Goal: Task Accomplishment & Management: Manage account settings

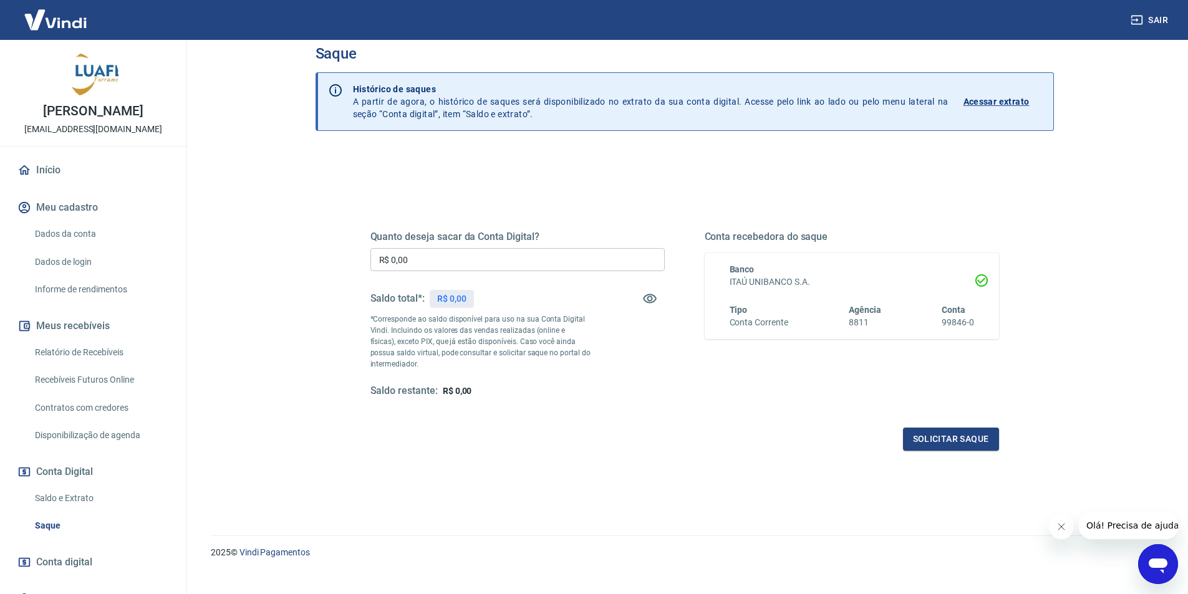
scroll to position [37, 0]
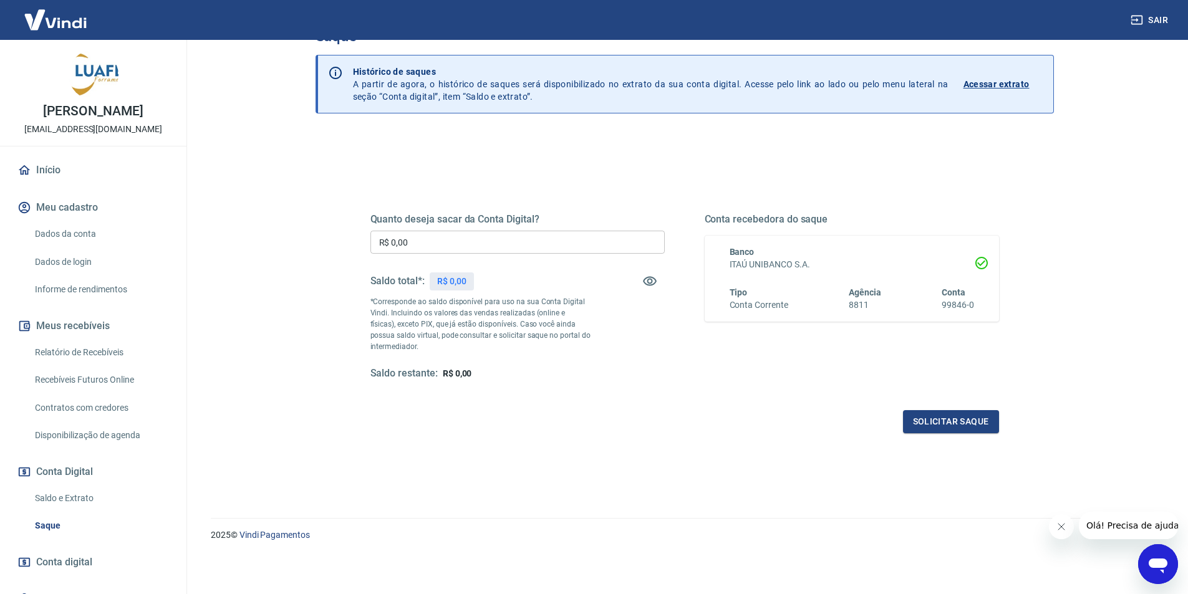
click at [140, 360] on link "Relatório de Recebíveis" at bounding box center [101, 353] width 142 height 26
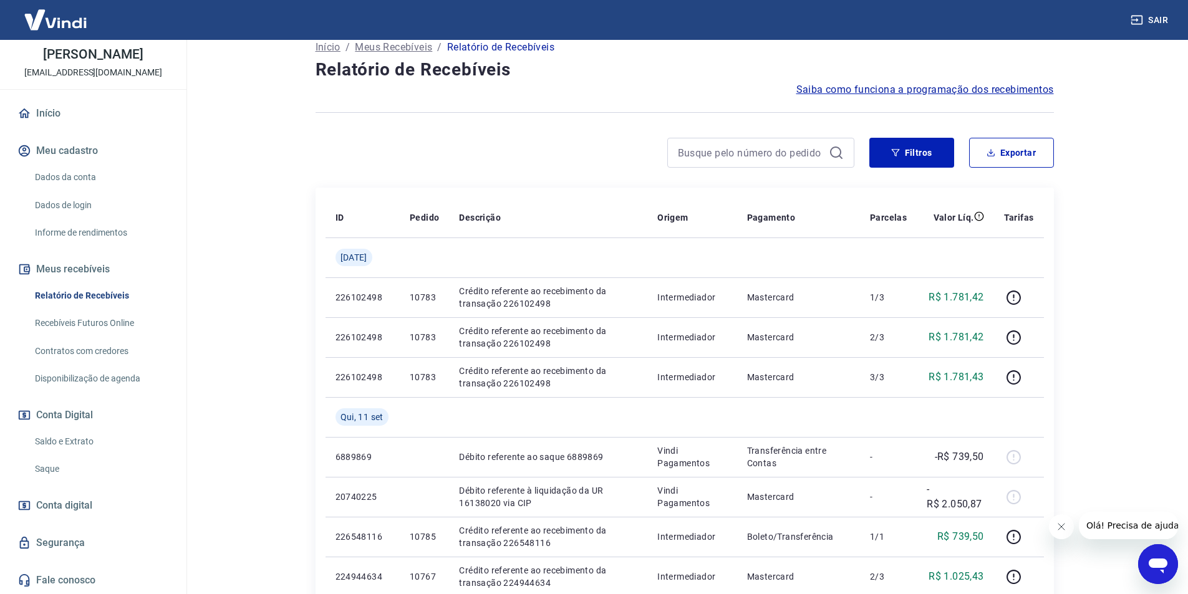
scroll to position [249, 0]
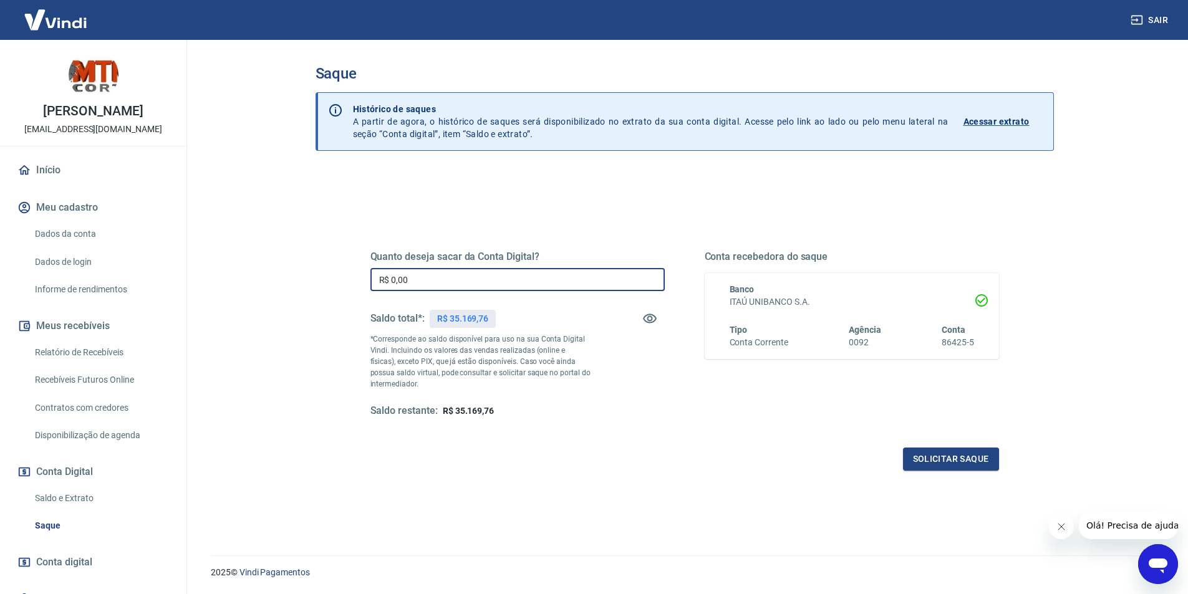
click at [500, 279] on input "R$ 0,00" at bounding box center [517, 279] width 294 height 23
type input "R$ 35.169,76"
click at [920, 461] on button "Solicitar saque" at bounding box center [951, 459] width 96 height 23
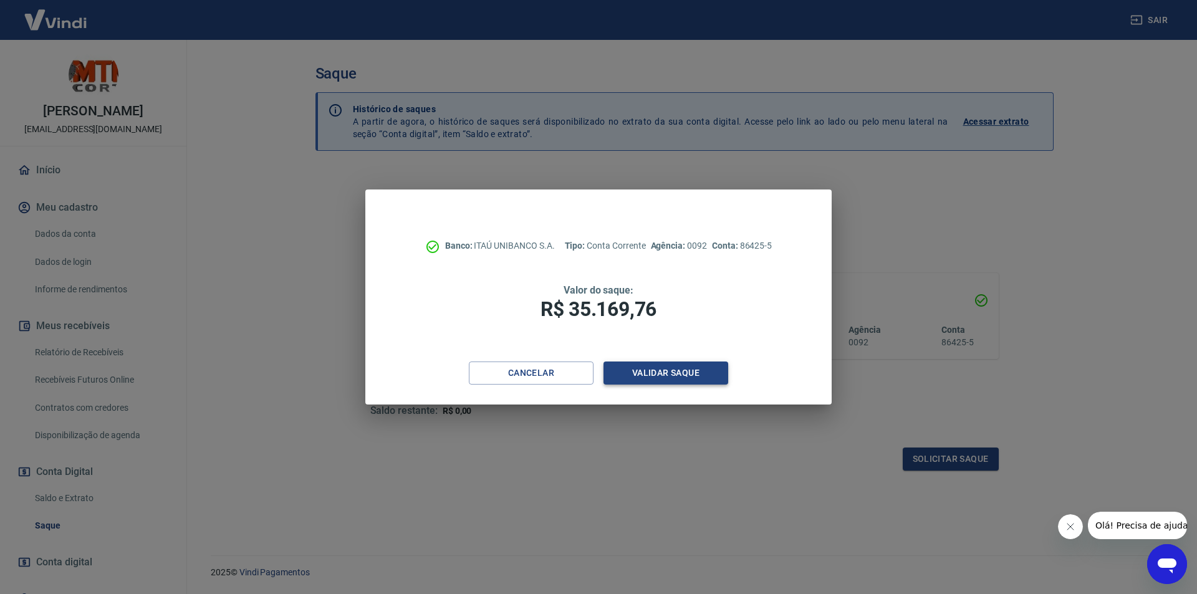
click at [644, 365] on button "Validar saque" at bounding box center [666, 373] width 125 height 23
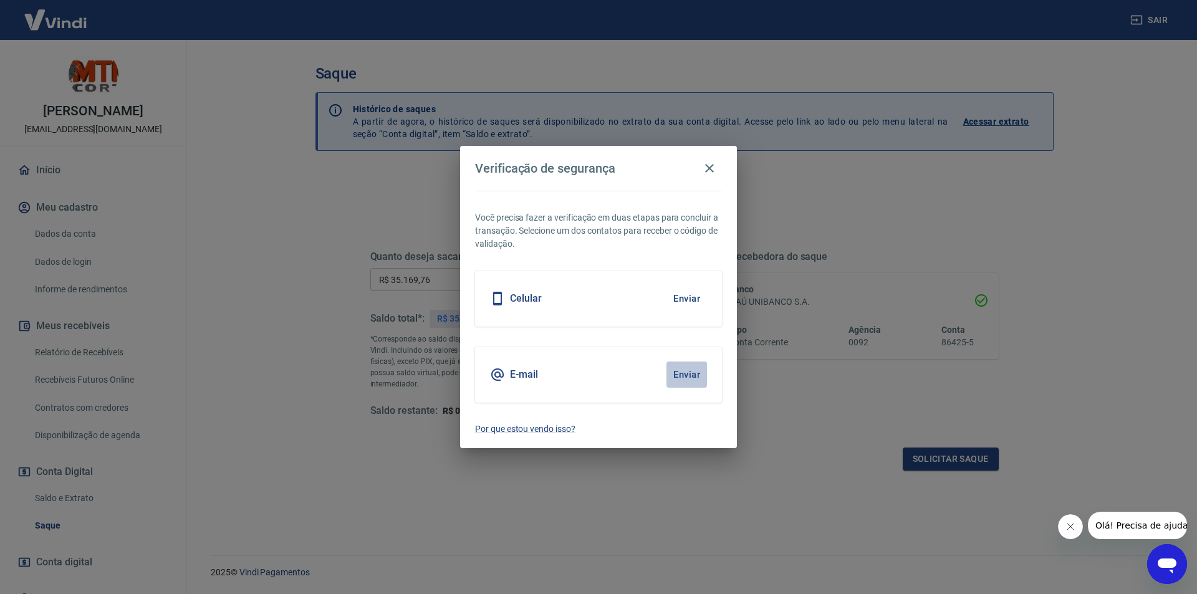
click at [685, 375] on button "Enviar" at bounding box center [687, 375] width 41 height 26
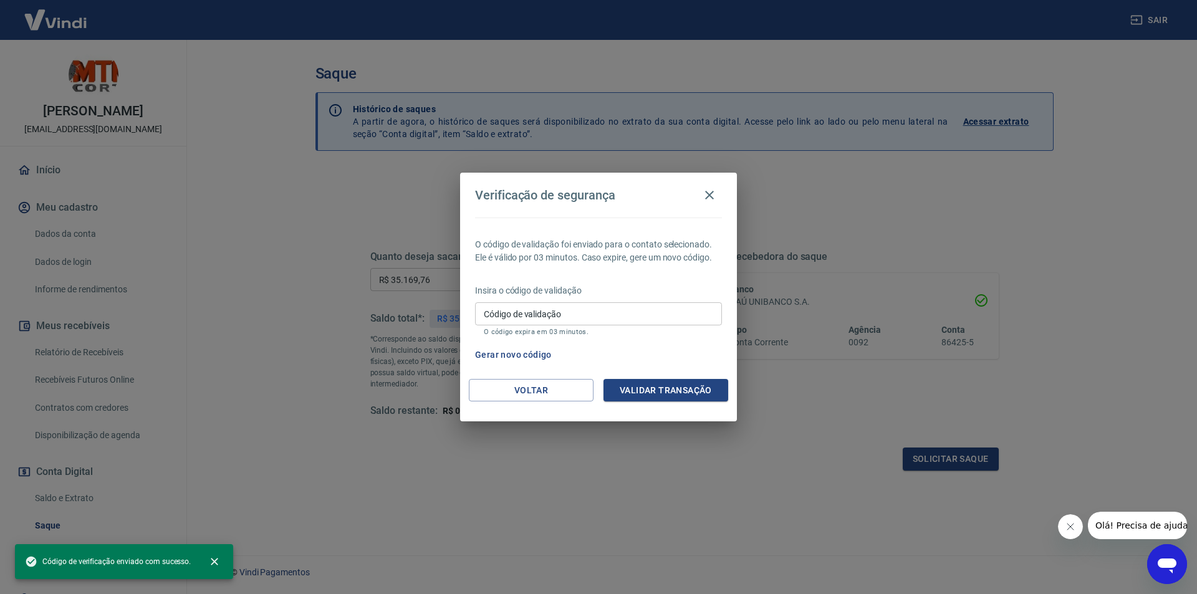
click at [581, 301] on div "Insira o código de validação Código de validação Código de validação O código e…" at bounding box center [598, 311] width 247 height 54
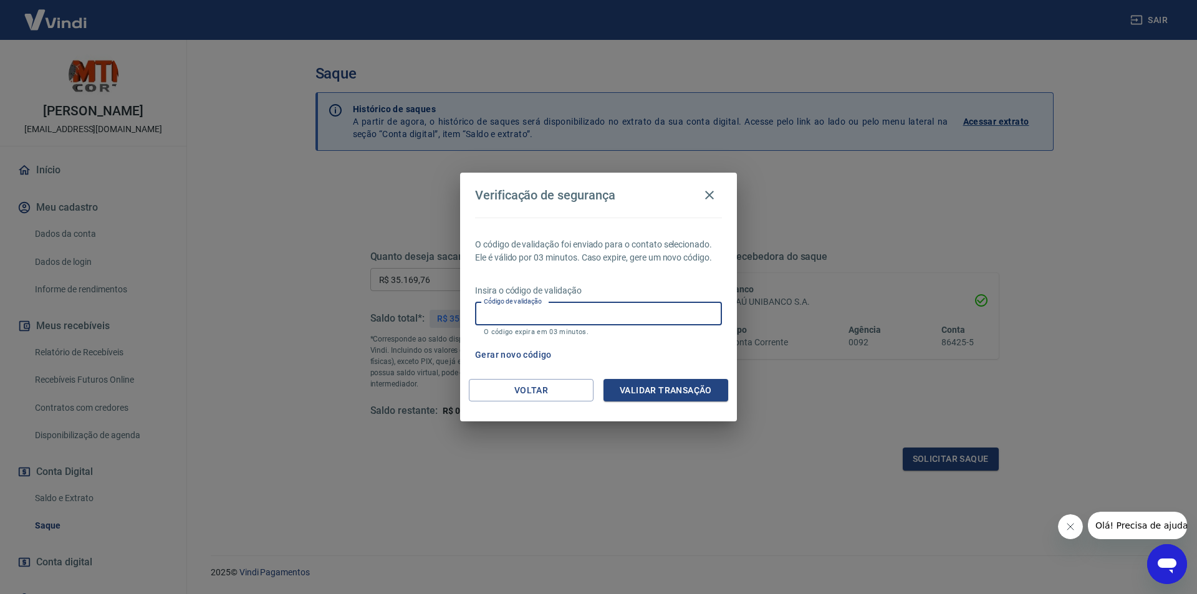
click at [572, 319] on input "Código de validação" at bounding box center [598, 313] width 247 height 23
paste input "144229"
type input "144229"
click at [662, 392] on button "Validar transação" at bounding box center [666, 390] width 125 height 23
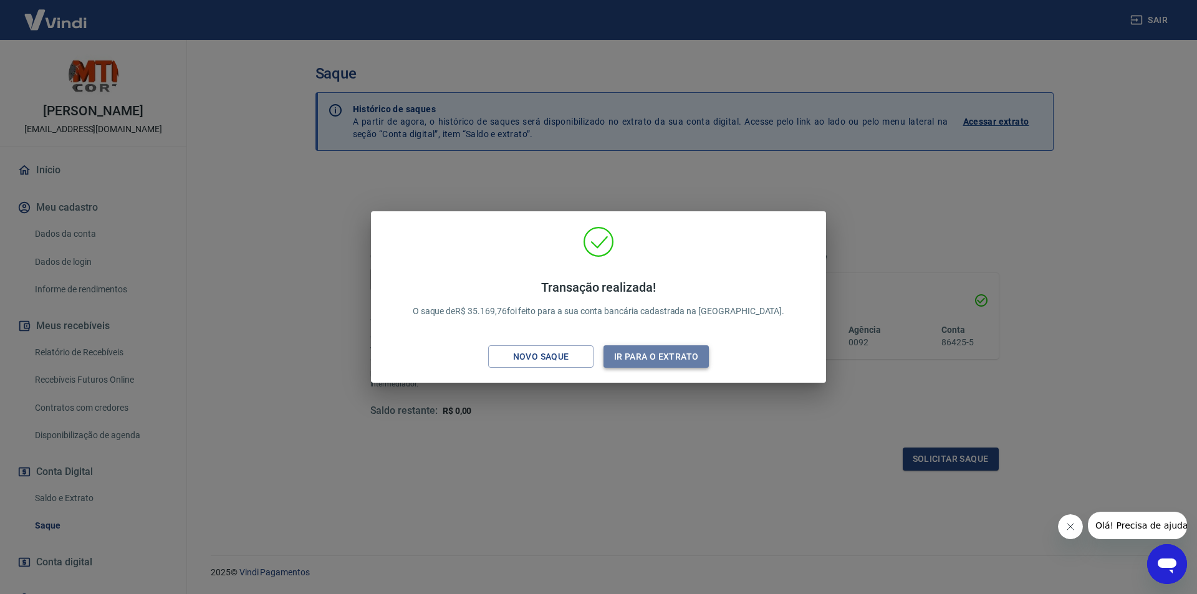
click at [675, 347] on button "Ir para o extrato" at bounding box center [656, 356] width 105 height 23
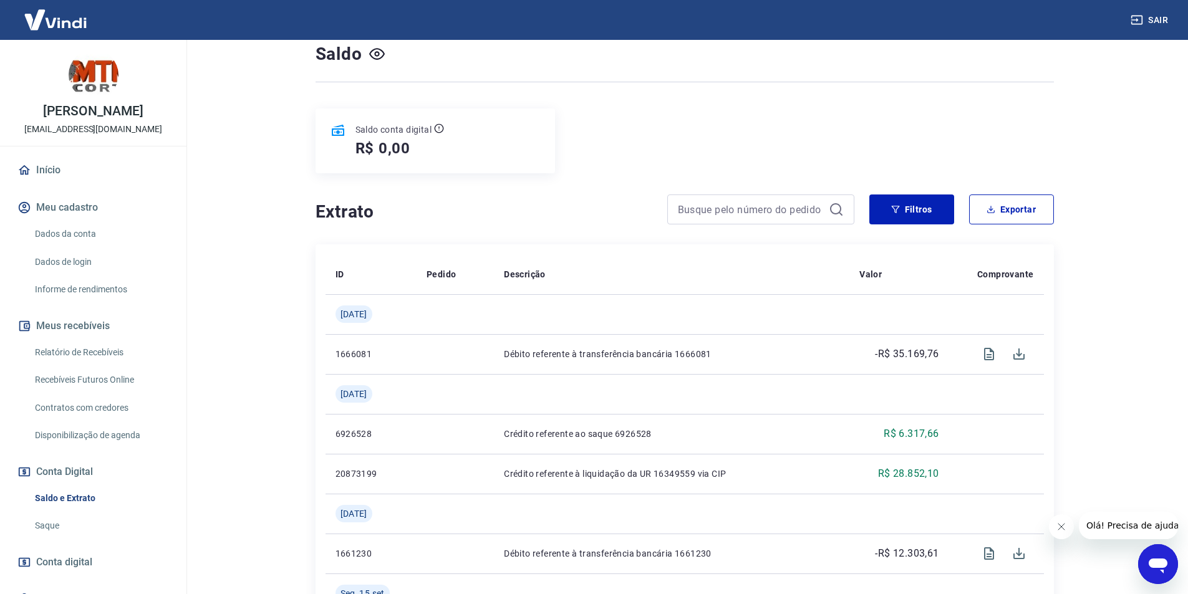
scroll to position [125, 0]
